Goal: Task Accomplishment & Management: Use online tool/utility

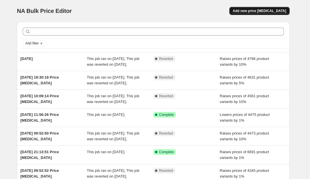
click at [267, 12] on span "Add new price [MEDICAL_DATA]" at bounding box center [259, 11] width 53 height 5
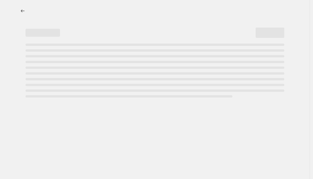
select select "percentage"
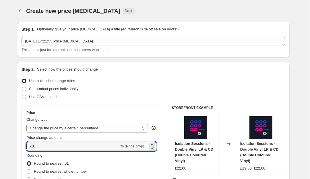
drag, startPoint x: 45, startPoint y: 146, endPoint x: -11, endPoint y: 129, distance: 58.8
click at [0, 129] on html "Home Settings Plans Skip to content Create new price [MEDICAL_DATA]. This page …" at bounding box center [155, 89] width 310 height 179
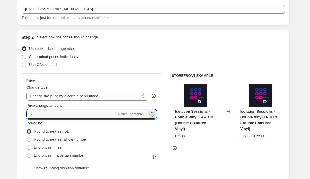
scroll to position [33, 0]
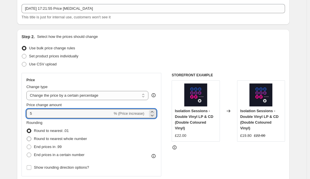
type input "5"
click at [73, 140] on span "Round to nearest whole number" at bounding box center [60, 139] width 53 height 4
click at [27, 137] on input "Round to nearest whole number" at bounding box center [27, 137] width 0 height 0
radio input "true"
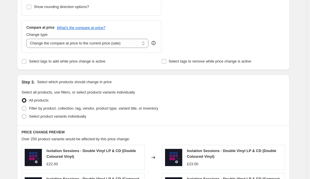
scroll to position [197, 0]
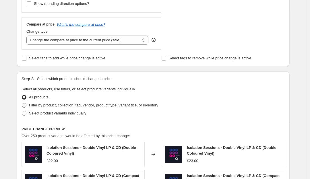
click at [64, 106] on span "Filter by product, collection, tag, vendor, product type, variant title, or inv…" at bounding box center [93, 105] width 129 height 4
click at [22, 103] on input "Filter by product, collection, tag, vendor, product type, variant title, or inv…" at bounding box center [22, 103] width 0 height 0
radio input "true"
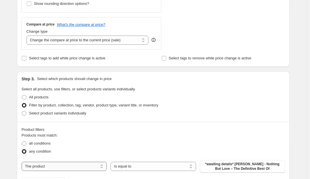
click at [61, 164] on select "The product The product's collection The product's tag The product's vendor The…" at bounding box center [64, 166] width 85 height 9
select select "collection"
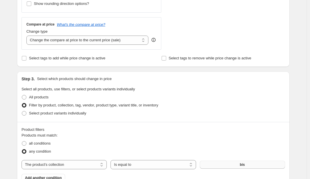
click at [217, 165] on button "bis" at bounding box center [242, 165] width 85 height 8
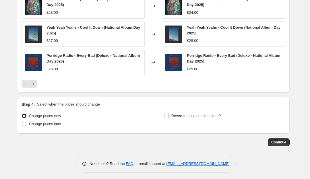
scroll to position [464, 0]
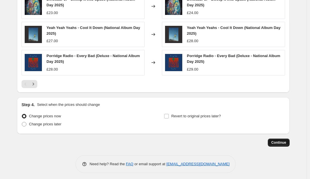
click at [278, 141] on span "Continue" at bounding box center [278, 142] width 15 height 5
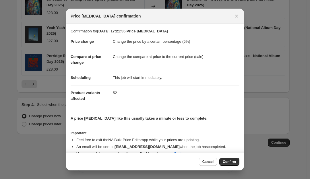
scroll to position [9, 0]
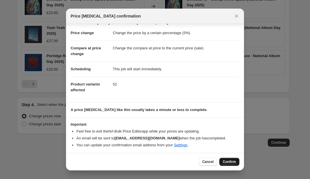
click at [232, 165] on button "Confirm" at bounding box center [229, 162] width 20 height 8
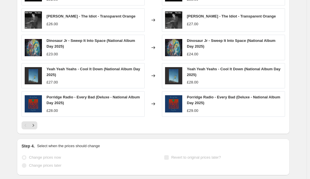
scroll to position [479, 0]
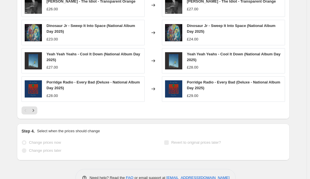
select select "percentage"
select select "collection"
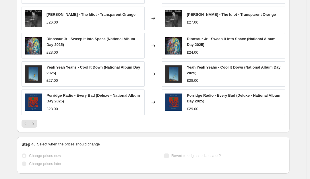
scroll to position [0, 0]
